Goal: Check status: Check status

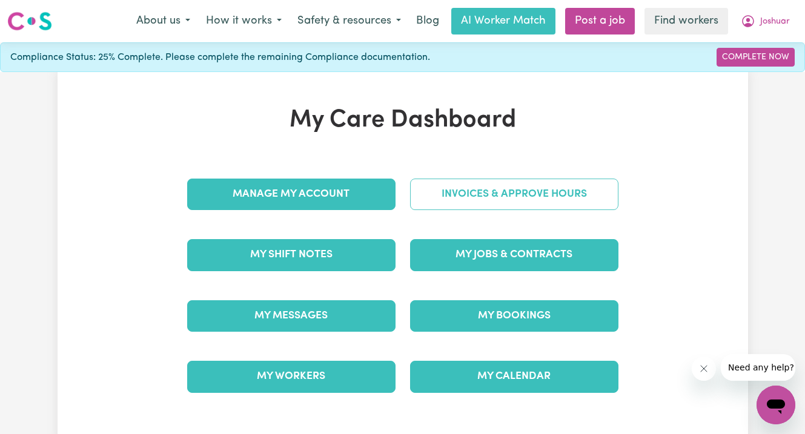
click at [503, 194] on link "Invoices & Approve Hours" at bounding box center [514, 194] width 208 height 31
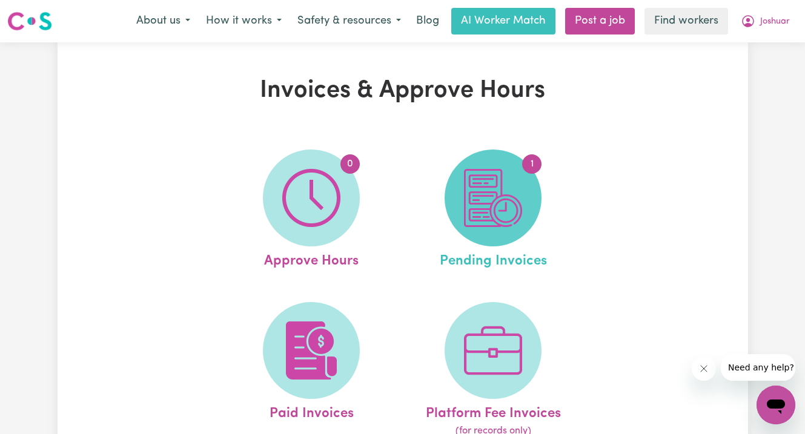
click at [494, 200] on img at bounding box center [493, 198] width 58 height 58
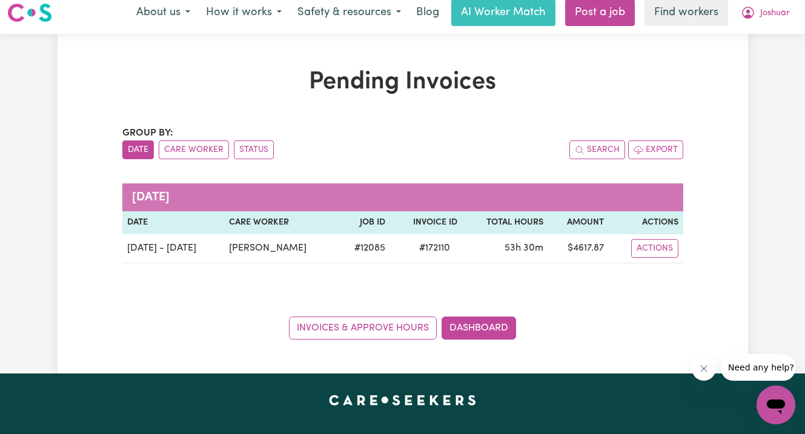
scroll to position [9, 0]
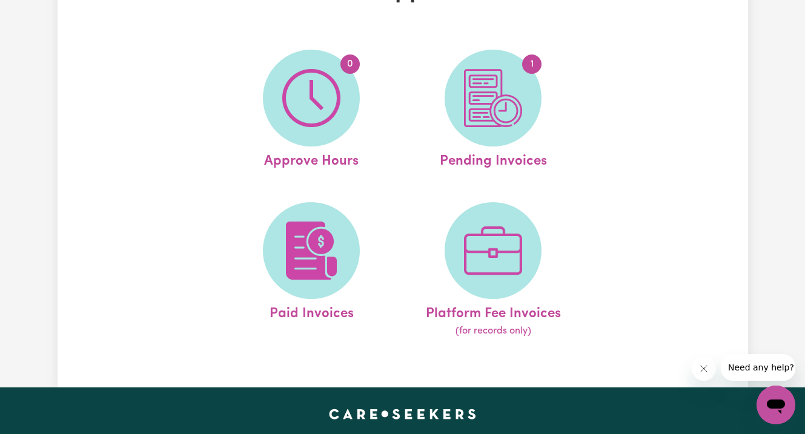
scroll to position [168, 0]
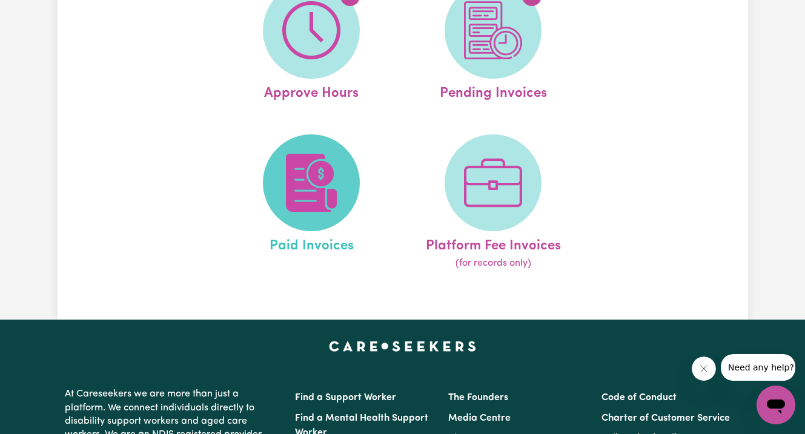
click at [299, 185] on img at bounding box center [311, 183] width 58 height 58
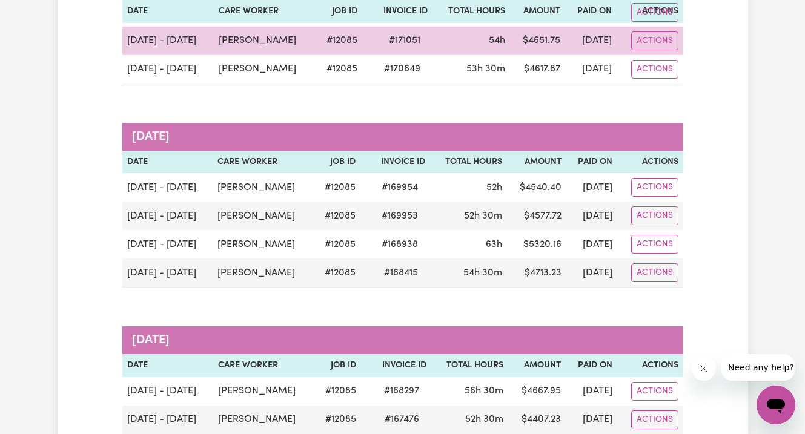
scroll to position [249, 0]
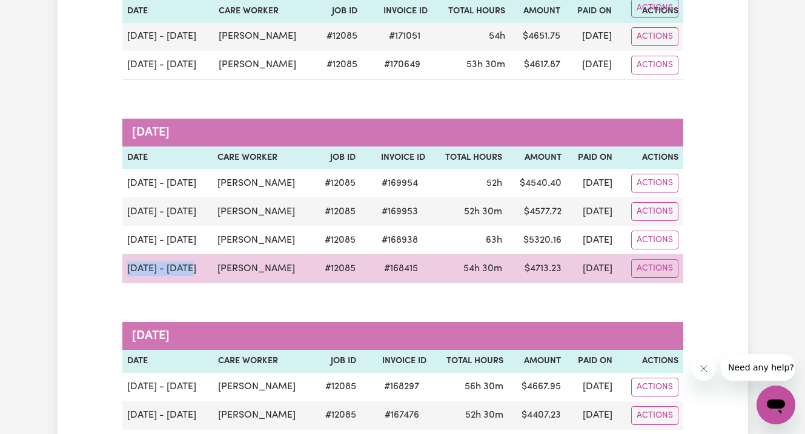
drag, startPoint x: 177, startPoint y: 272, endPoint x: 125, endPoint y: 261, distance: 52.6
click at [125, 261] on td "[DATE] - [DATE]" at bounding box center [167, 268] width 91 height 29
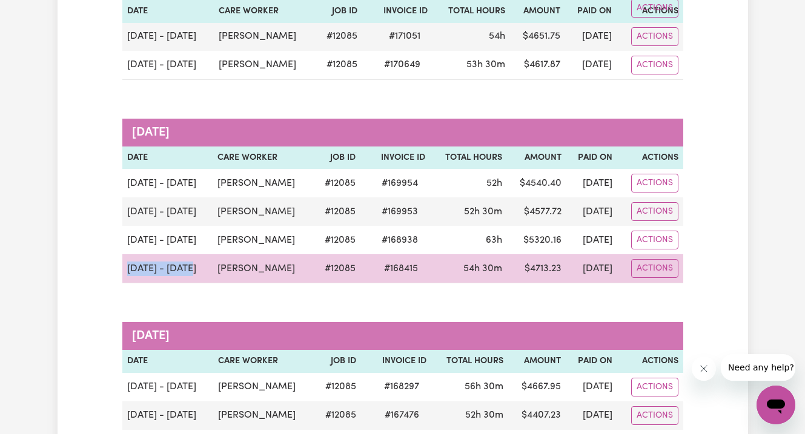
drag, startPoint x: 184, startPoint y: 270, endPoint x: 125, endPoint y: 266, distance: 58.9
click at [125, 266] on td "[DATE] - [DATE]" at bounding box center [167, 268] width 91 height 29
click at [167, 275] on td "[DATE] - [DATE]" at bounding box center [167, 268] width 91 height 29
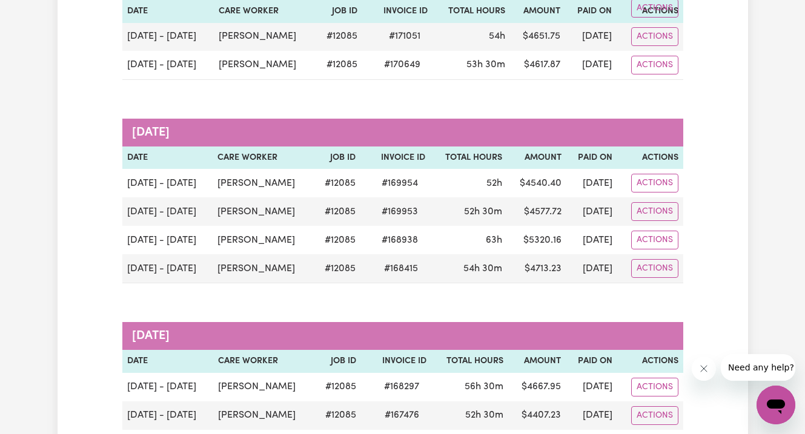
click at [698, 368] on icon "Close message from company" at bounding box center [703, 369] width 10 height 10
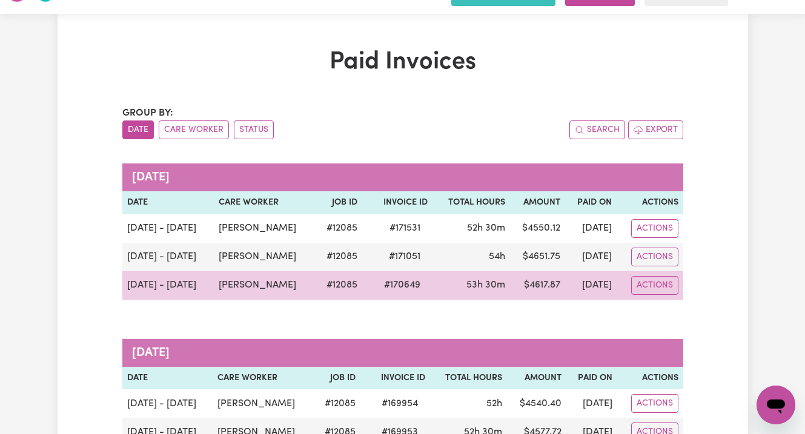
scroll to position [0, 0]
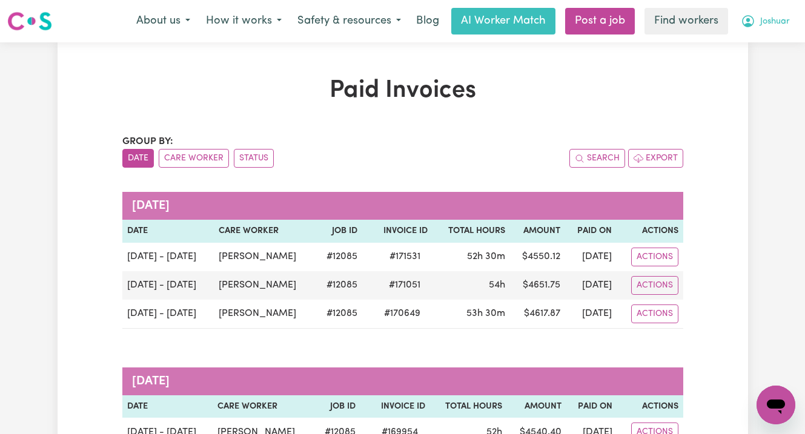
click at [764, 18] on span "Joshuar" at bounding box center [775, 21] width 30 height 13
click at [725, 69] on link "Logout" at bounding box center [749, 69] width 96 height 23
